Goal: Task Accomplishment & Management: Use online tool/utility

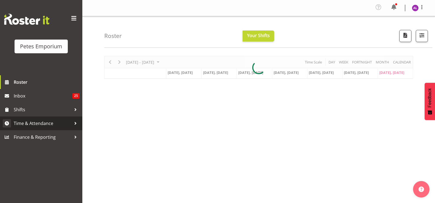
click at [76, 124] on div at bounding box center [75, 123] width 8 height 8
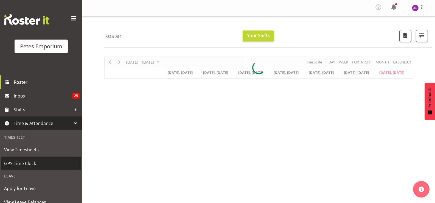
click at [39, 160] on span "GPS Time Clock" at bounding box center [41, 163] width 74 height 8
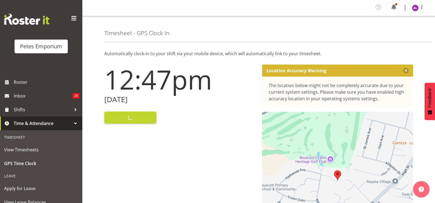
click at [140, 121] on div "Clock In" at bounding box center [179, 116] width 151 height 13
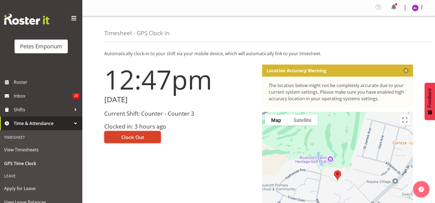
click at [146, 137] on button "Clock Out" at bounding box center [132, 137] width 57 height 12
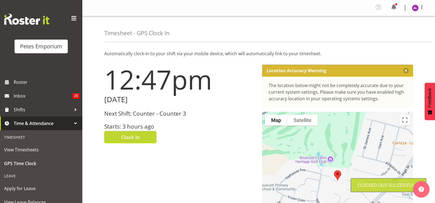
click at [413, 9] on img at bounding box center [415, 8] width 7 height 7
click at [403, 29] on link "Log Out" at bounding box center [399, 30] width 53 height 10
